Goal: Obtain resource: Obtain resource

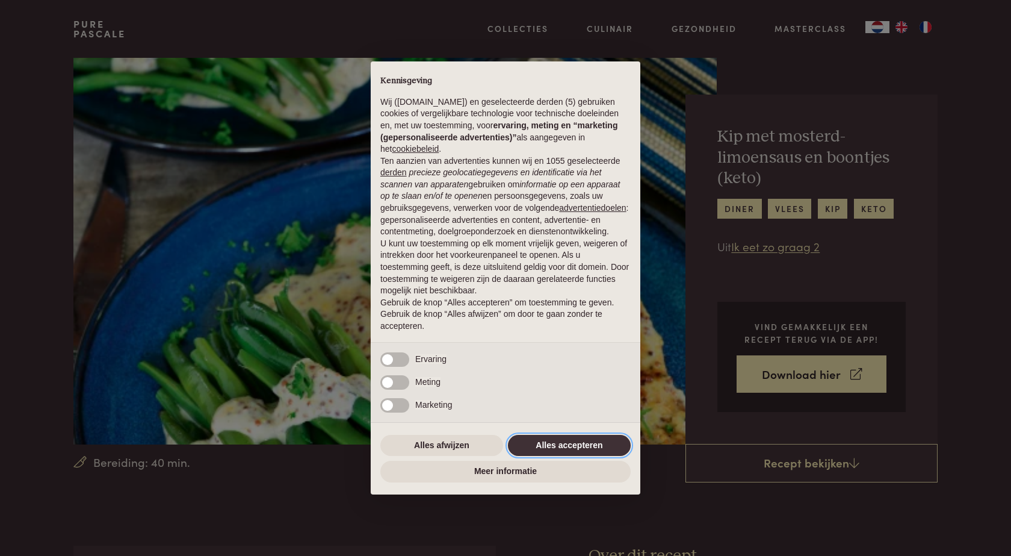
click at [597, 445] on button "Alles accepteren" at bounding box center [569, 446] width 123 height 22
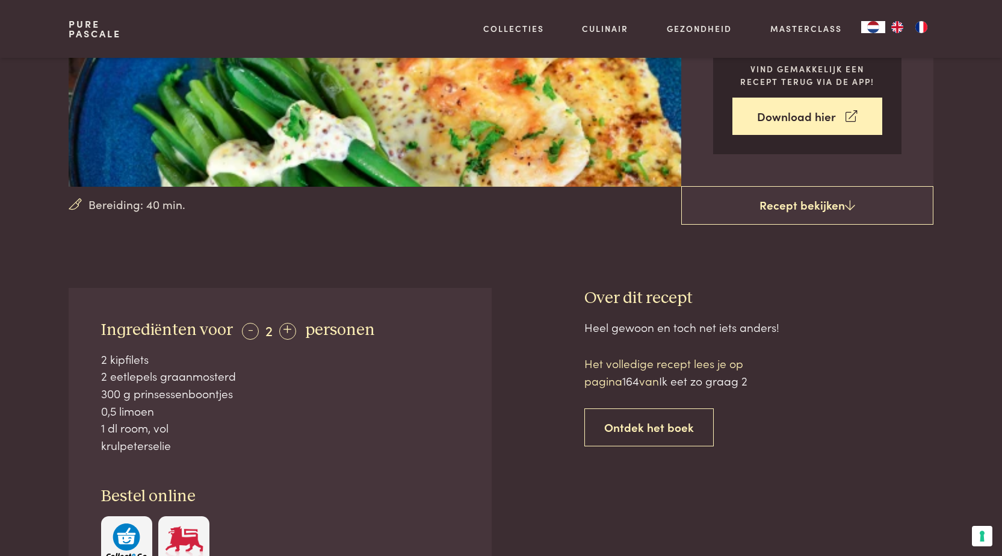
scroll to position [361, 0]
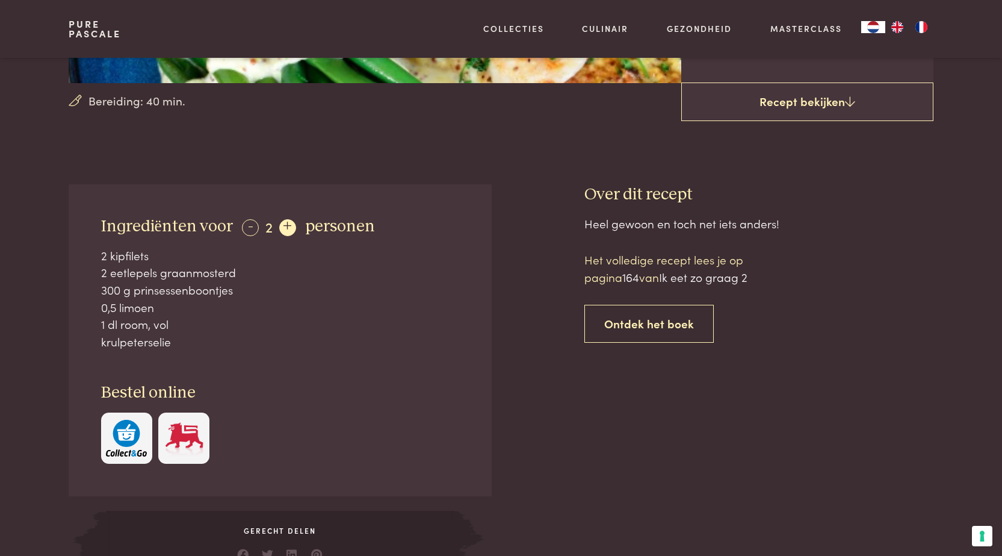
click at [287, 227] on div "+" at bounding box center [287, 227] width 17 height 17
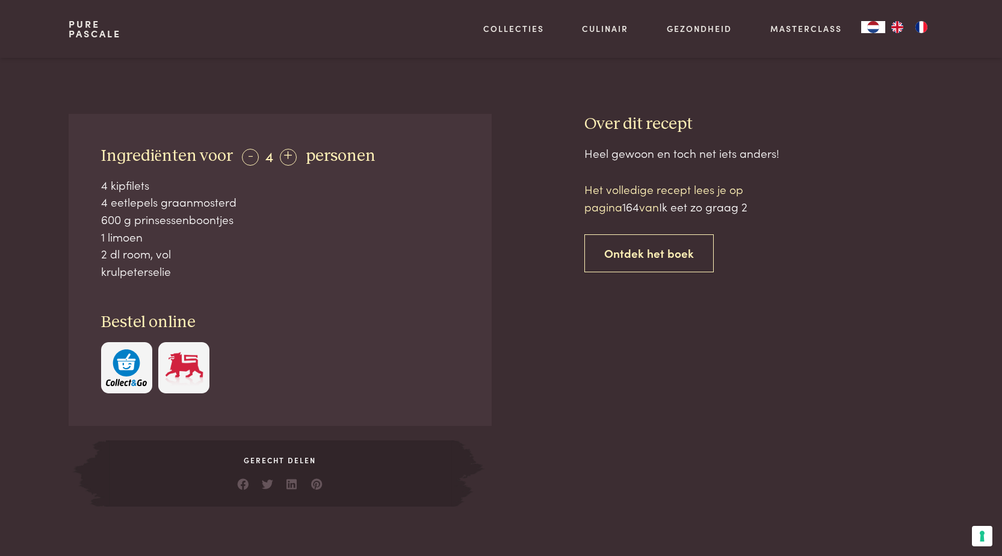
scroll to position [398, 0]
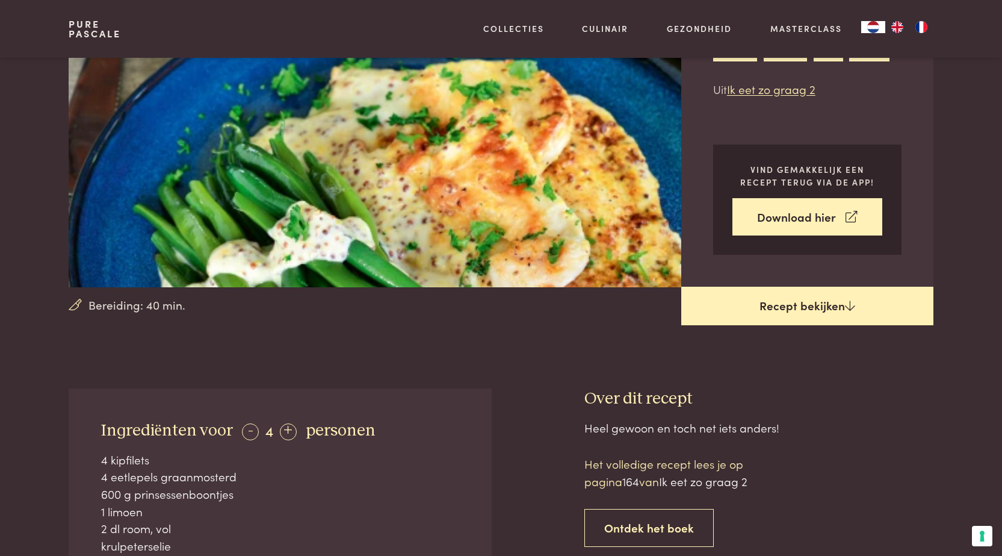
click at [790, 298] on link "Recept bekijken" at bounding box center [808, 306] width 252 height 39
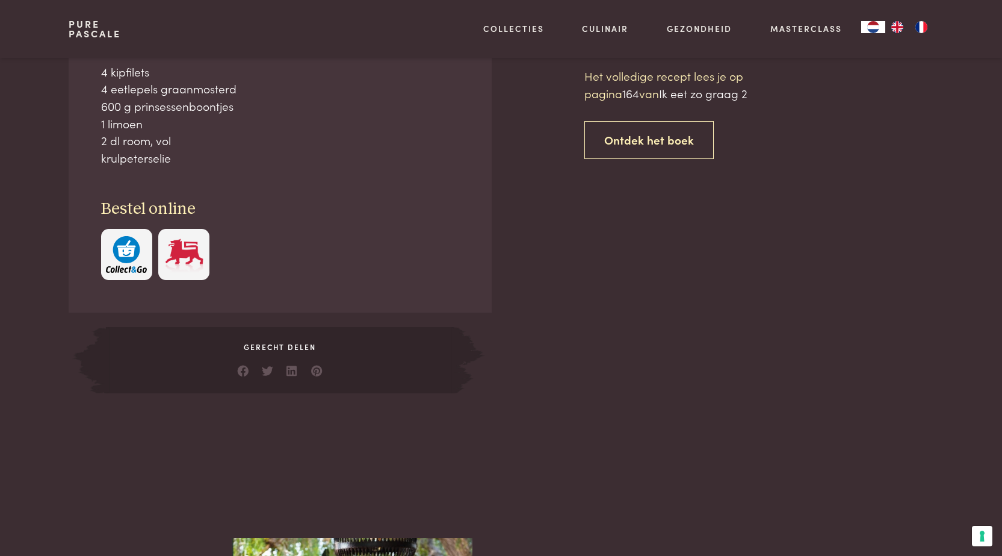
scroll to position [545, 0]
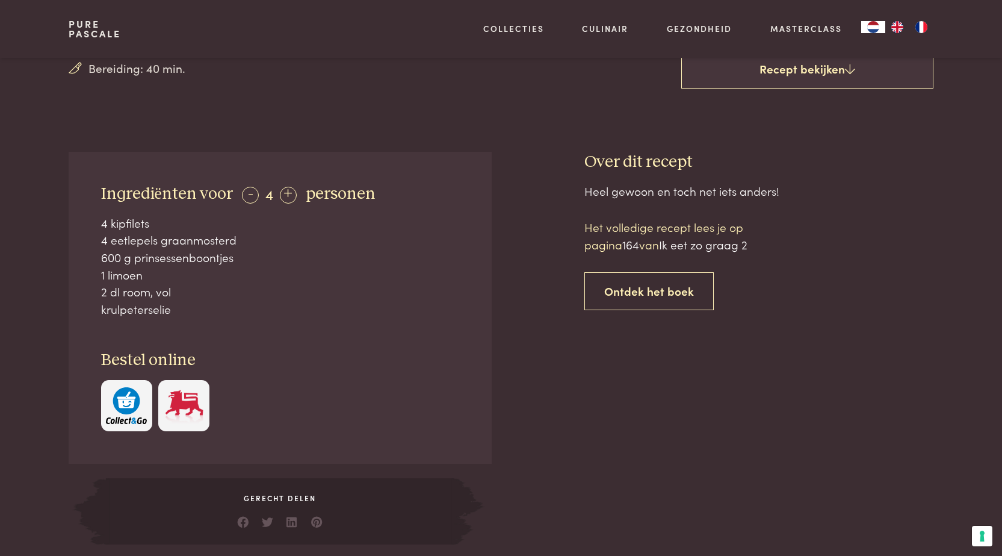
scroll to position [421, 0]
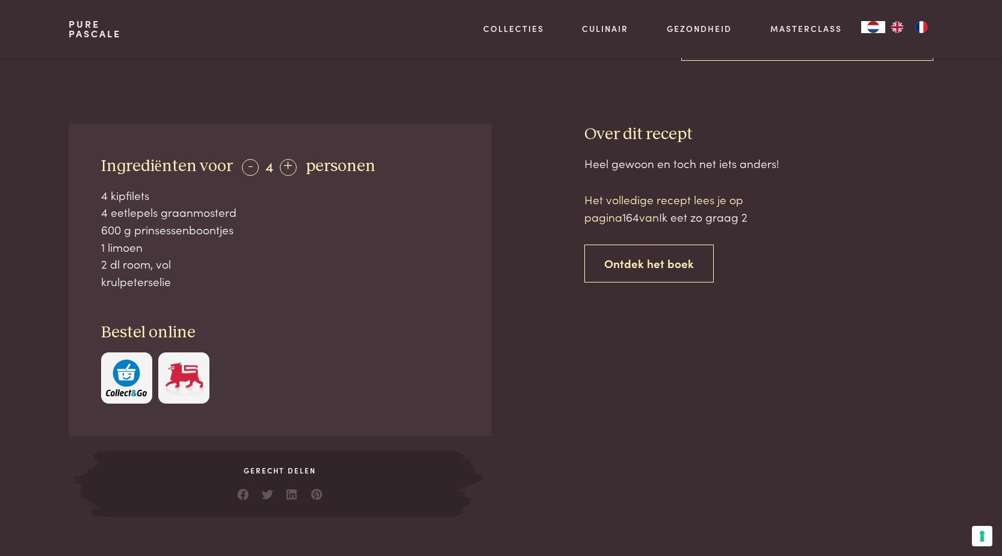
drag, startPoint x: 99, startPoint y: 191, endPoint x: 172, endPoint y: 282, distance: 116.1
click at [172, 282] on div "Ingrediënten voor - 4 + personen 4 kipfilets 4 eetlepels graanmosterd 600 g pri…" at bounding box center [280, 279] width 423 height 311
copy div "4 kipfilets 4 eetlepels graanmosterd 600 g prinsessenboontjes 1 limoen 2 dl roo…"
